Goal: Information Seeking & Learning: Learn about a topic

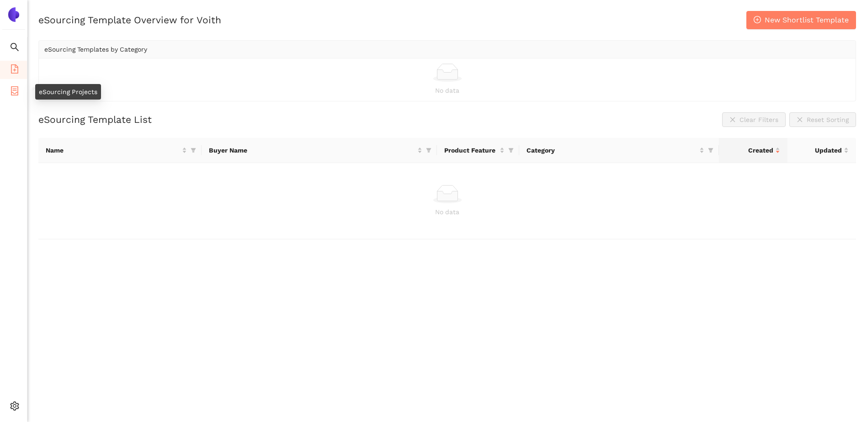
drag, startPoint x: 21, startPoint y: 97, endPoint x: 14, endPoint y: 97, distance: 6.4
click at [21, 97] on li "eSourcing Projects" at bounding box center [13, 92] width 27 height 18
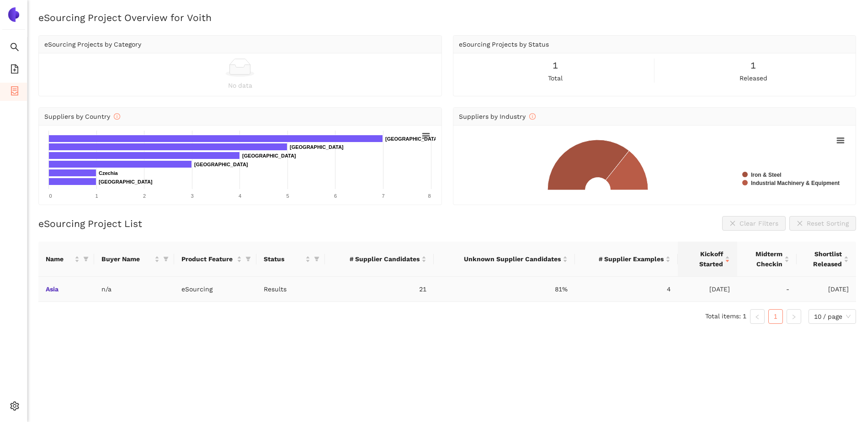
click at [43, 289] on td "Asia" at bounding box center [66, 289] width 56 height 25
click at [0, 0] on link "Asia" at bounding box center [0, 0] width 0 height 0
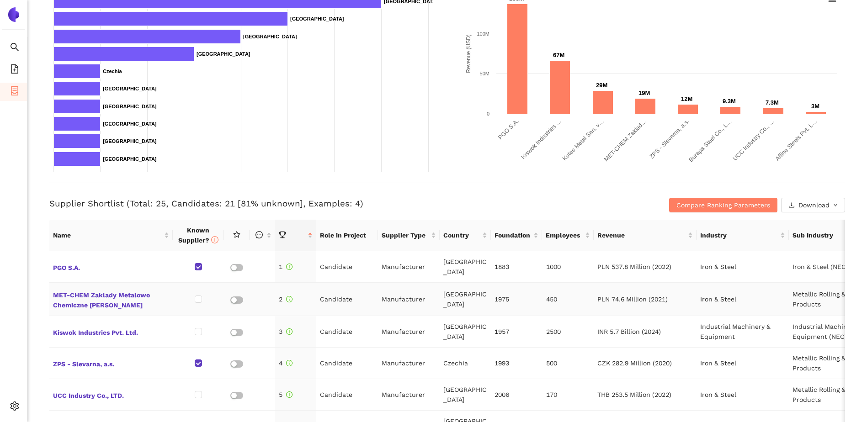
scroll to position [198, 0]
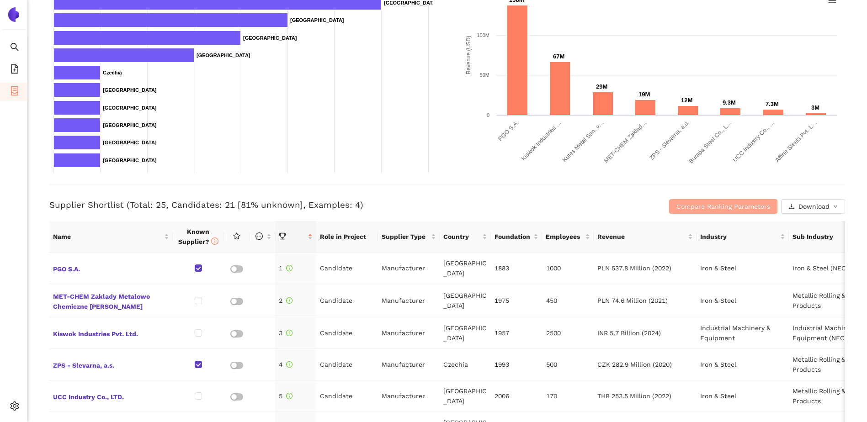
click at [702, 209] on span "Compare Ranking Parameters" at bounding box center [723, 206] width 94 height 10
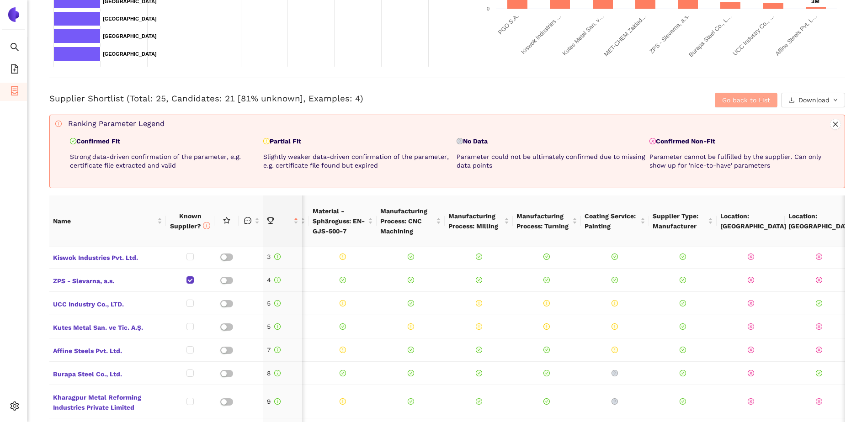
scroll to position [0, 333]
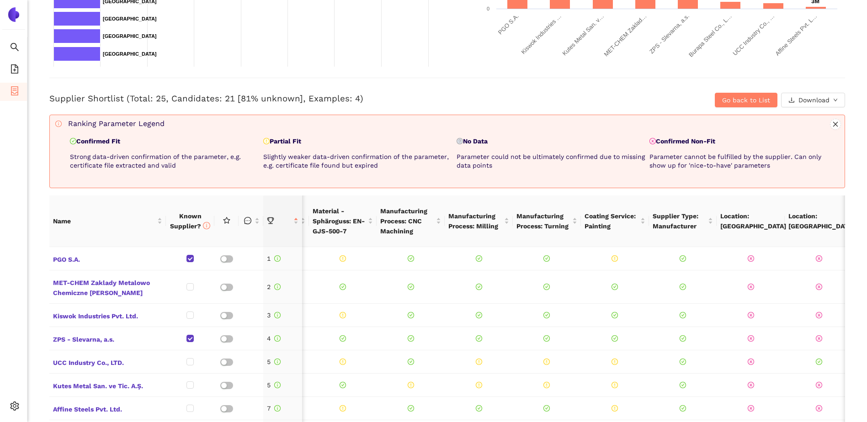
click at [852, 183] on div "Back eSourcing : Asia Project Timeline Entry Mask Kick-Off Done [DATE] Midterm …" at bounding box center [446, 211] width 839 height 422
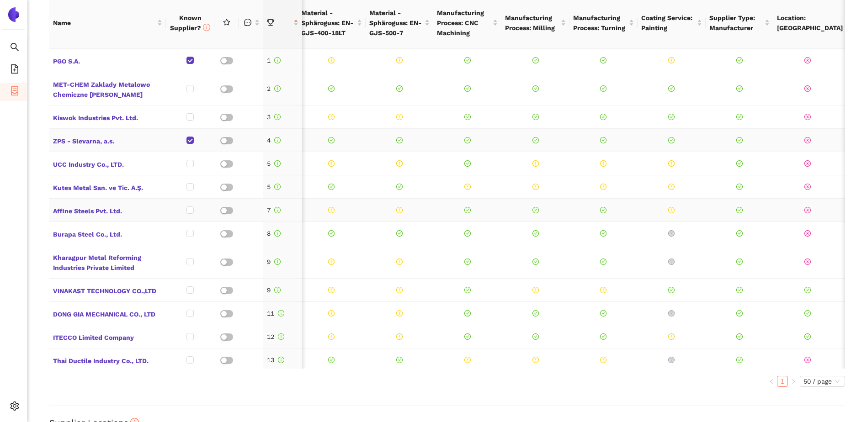
scroll to position [304, 0]
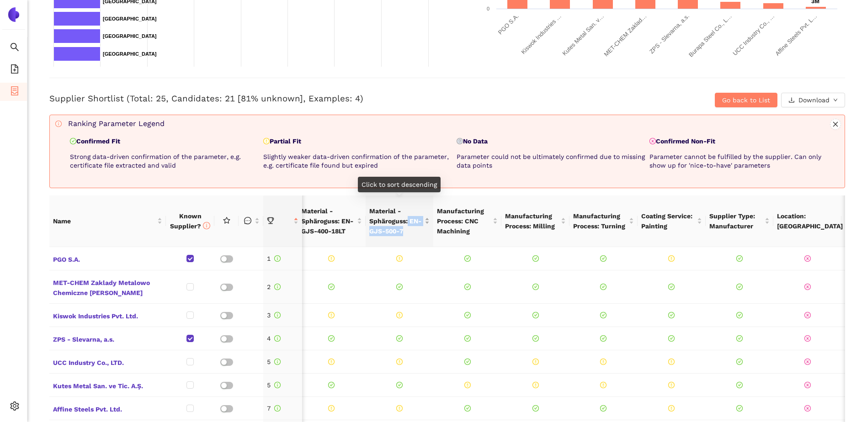
drag, startPoint x: 408, startPoint y: 216, endPoint x: 417, endPoint y: 225, distance: 12.0
click at [417, 225] on span "Material - Sphäroguss: EN-GJS-500-7" at bounding box center [396, 221] width 54 height 30
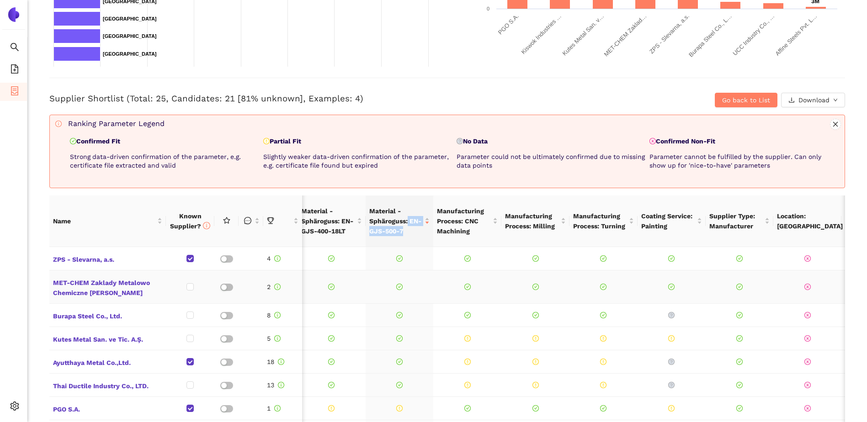
copy span "EN-GJS-500-7"
drag, startPoint x: 351, startPoint y: 226, endPoint x: 341, endPoint y: 216, distance: 14.5
click at [341, 216] on span "Material - Sphäroguss: EN-GJS-400-18LT" at bounding box center [328, 221] width 54 height 30
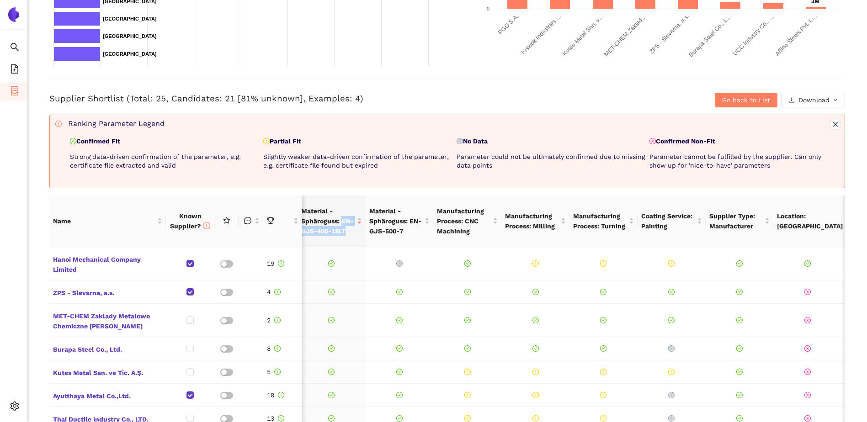
copy span "EN-GJS-400-18LT"
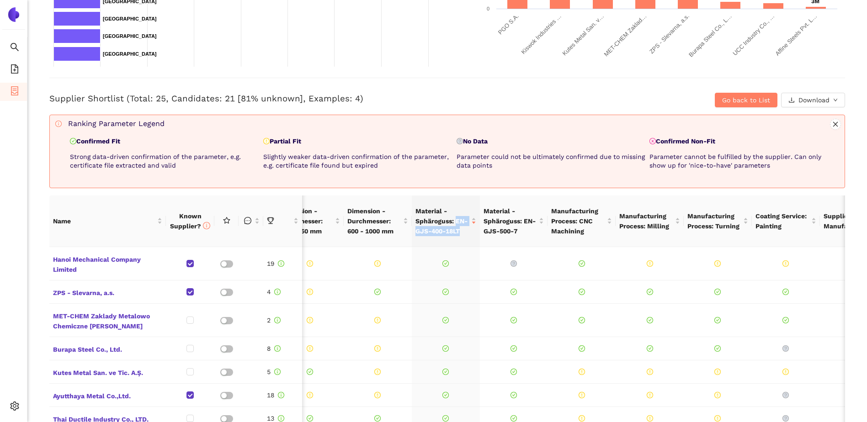
scroll to position [502, 0]
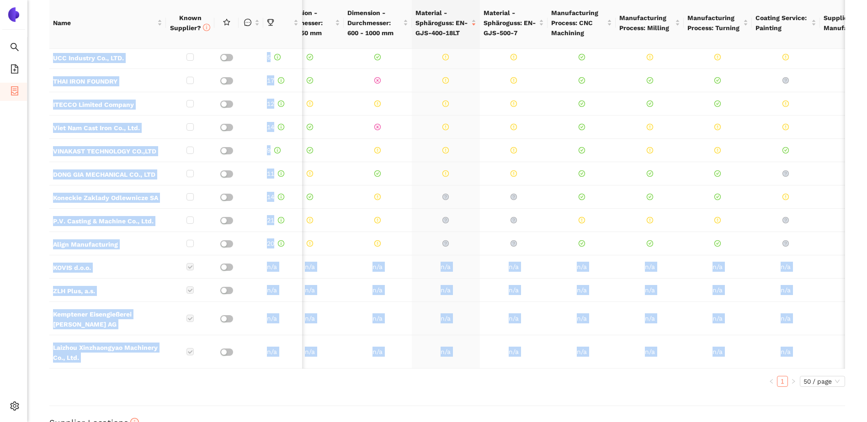
drag, startPoint x: 426, startPoint y: 358, endPoint x: 382, endPoint y: 357, distance: 43.9
click at [382, 357] on div "Name Known Supplier? Manufacturing Process: Sphäroguss Dimension - Gewicht: 2,5…" at bounding box center [446, 192] width 795 height 390
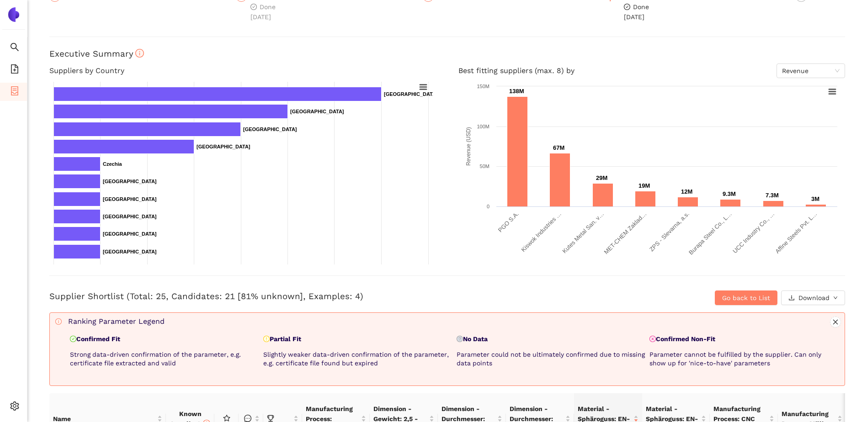
scroll to position [304, 0]
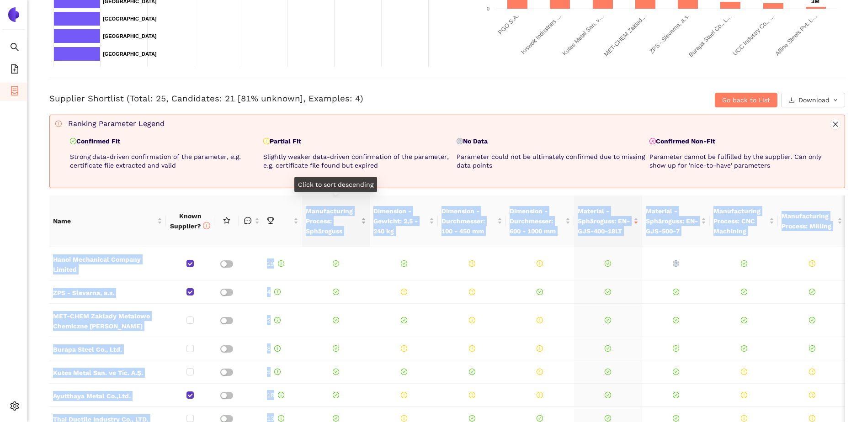
click at [306, 207] on body "Search eSourcing Templates eSourcing Projects Settings Back eSourcing : Asia Pr…" at bounding box center [433, 211] width 867 height 422
click at [854, 247] on div "Back eSourcing : Asia Project Timeline Entry Mask Kick-Off Done [DATE] Midterm …" at bounding box center [446, 211] width 839 height 422
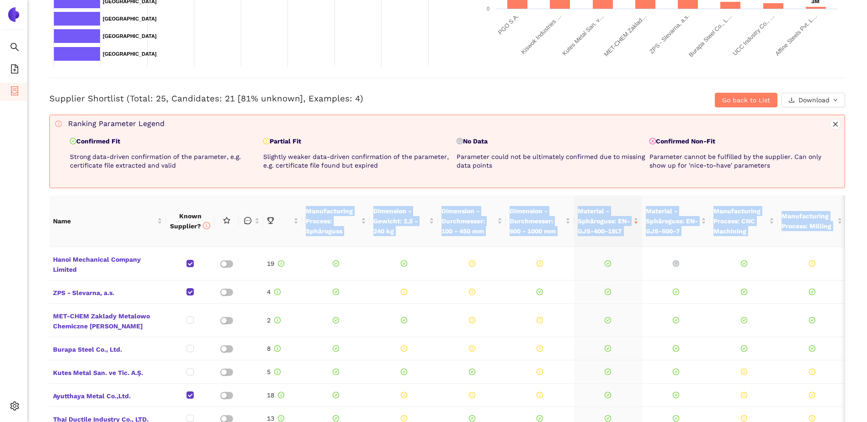
drag, startPoint x: 307, startPoint y: 207, endPoint x: 860, endPoint y: 234, distance: 553.0
click at [860, 234] on div "Back eSourcing : Asia Project Timeline Entry Mask Kick-Off Done [DATE] Midterm …" at bounding box center [446, 211] width 839 height 422
